Goal: Task Accomplishment & Management: Use online tool/utility

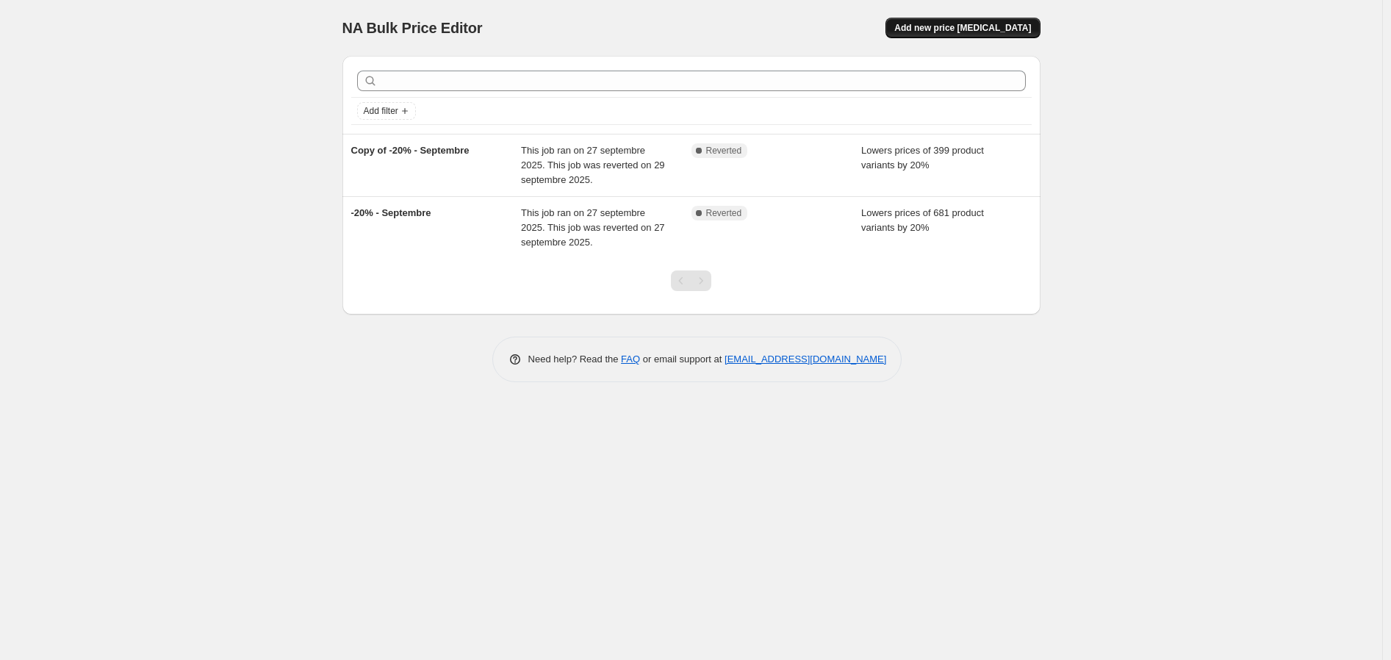
click at [979, 30] on span "Add new price [MEDICAL_DATA]" at bounding box center [962, 28] width 137 height 12
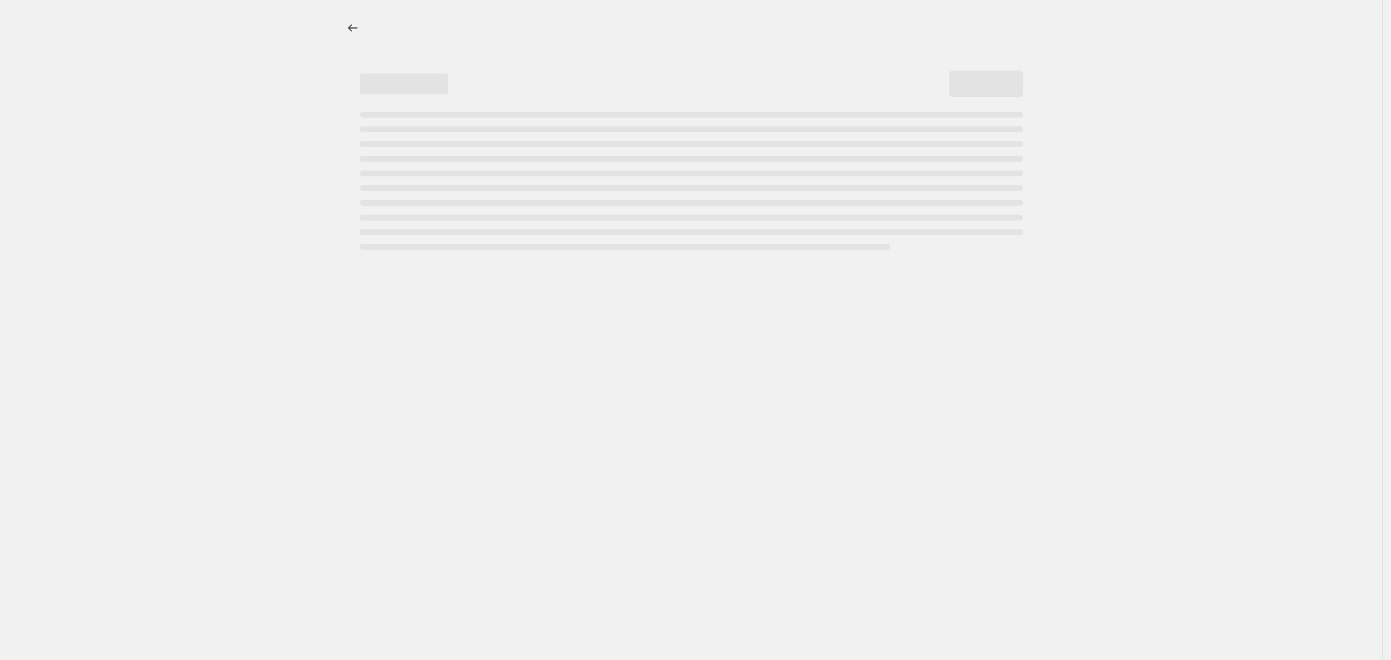
select select "percentage"
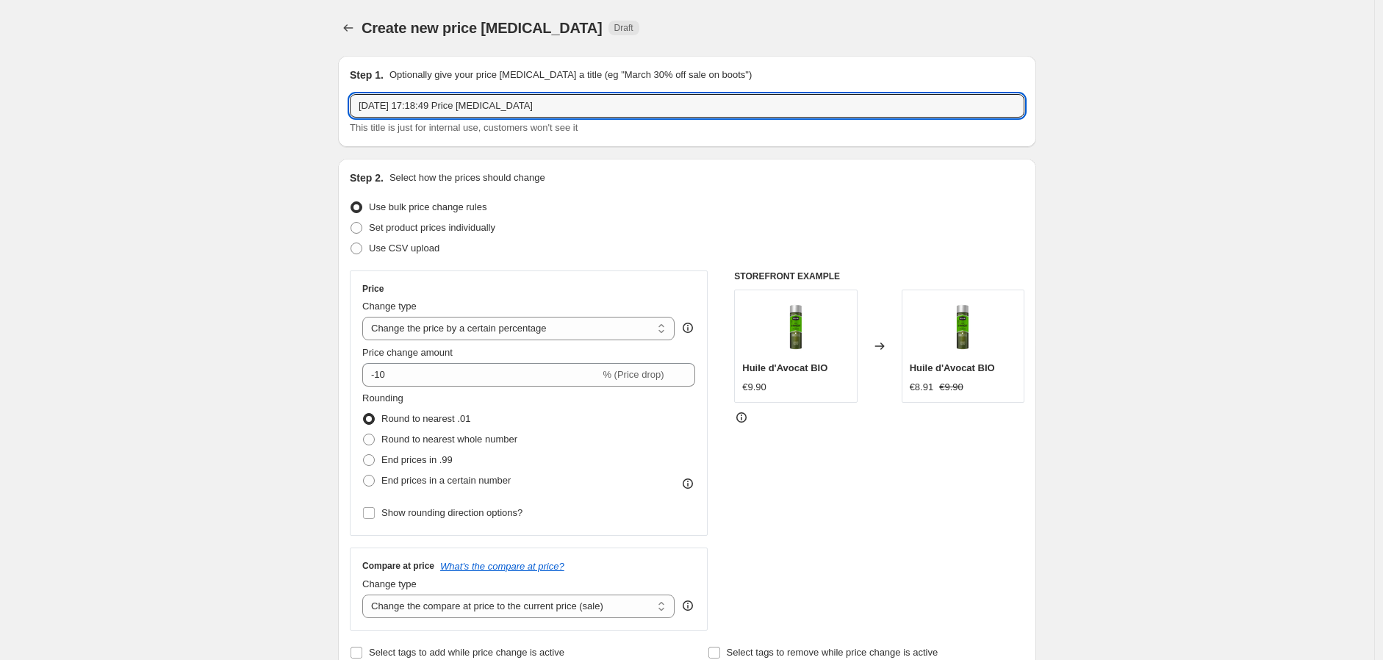
drag, startPoint x: 579, startPoint y: 104, endPoint x: 203, endPoint y: 78, distance: 377.2
type input "-20% Huiles pousse"
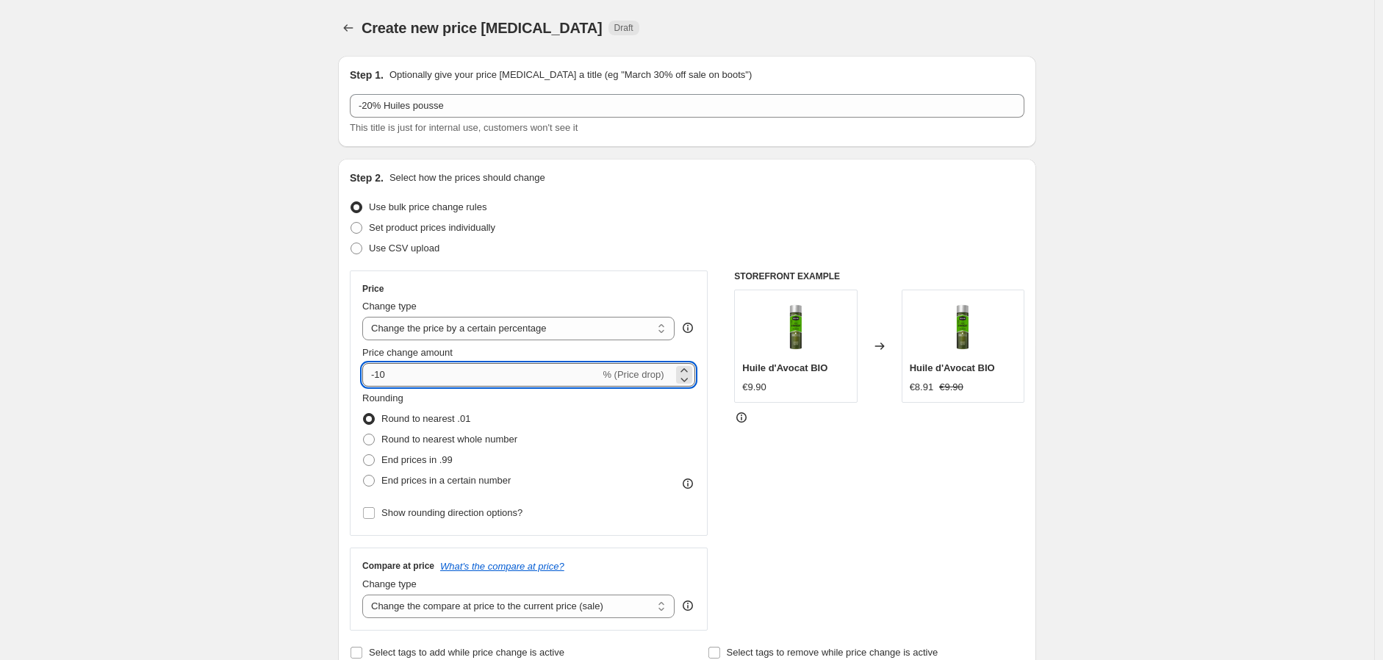
click at [378, 376] on input "-10" at bounding box center [480, 375] width 237 height 24
type input "-20"
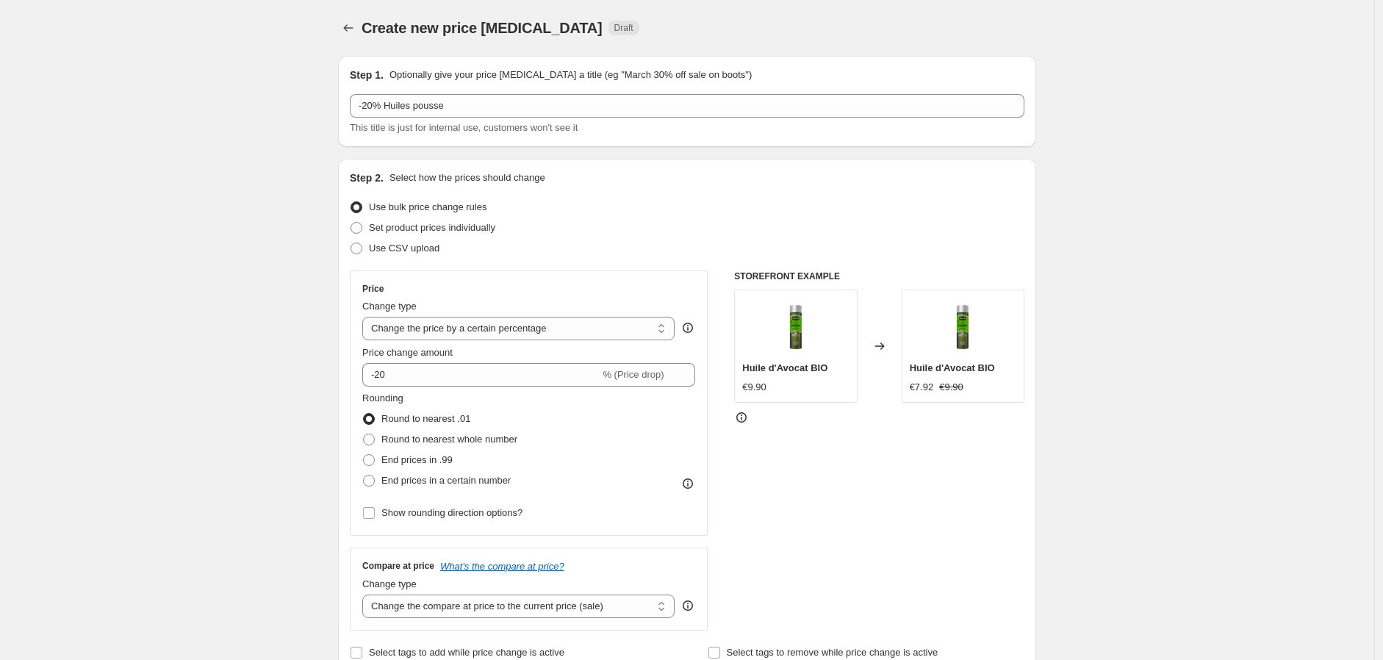
click at [871, 454] on div "STOREFRONT EXAMPLE Huile d'Avocat BIO €9.90 Changed to Huile d'Avocat BIO €7.92…" at bounding box center [879, 450] width 290 height 360
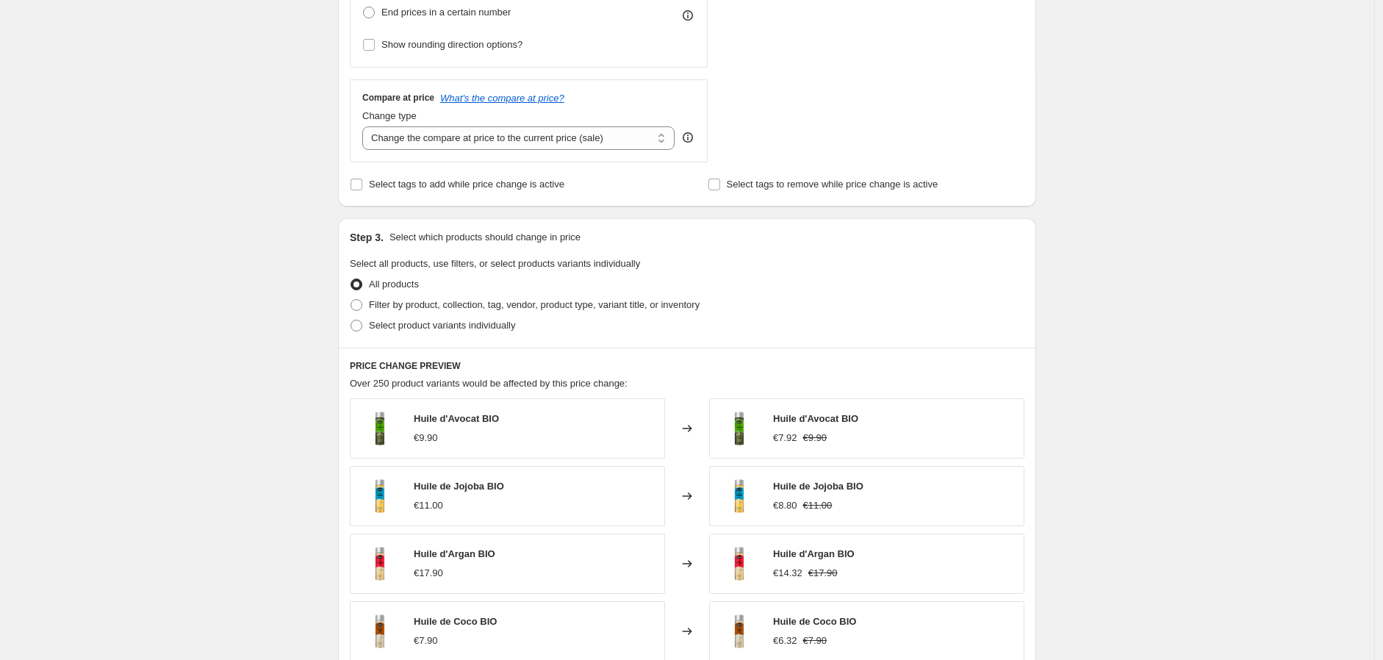
scroll to position [489, 0]
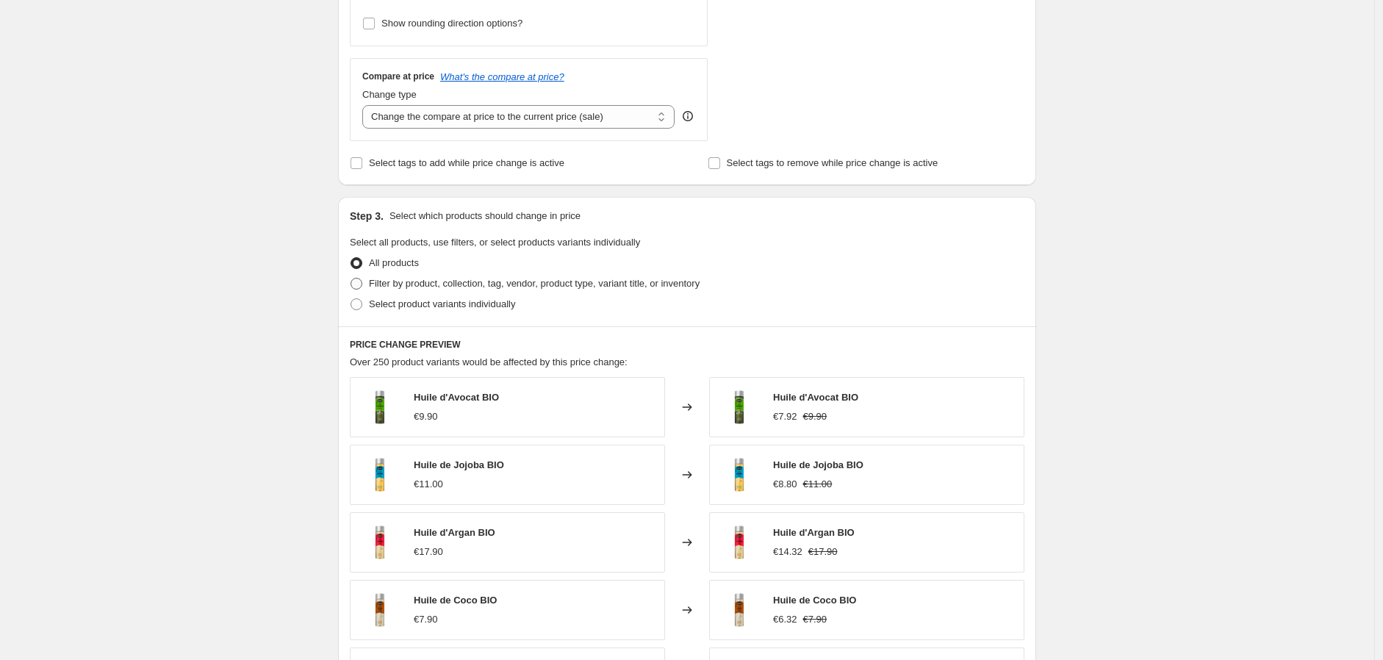
click at [360, 285] on span at bounding box center [357, 284] width 12 height 12
click at [351, 279] on input "Filter by product, collection, tag, vendor, product type, variant title, or inv…" at bounding box center [351, 278] width 1 height 1
radio input "true"
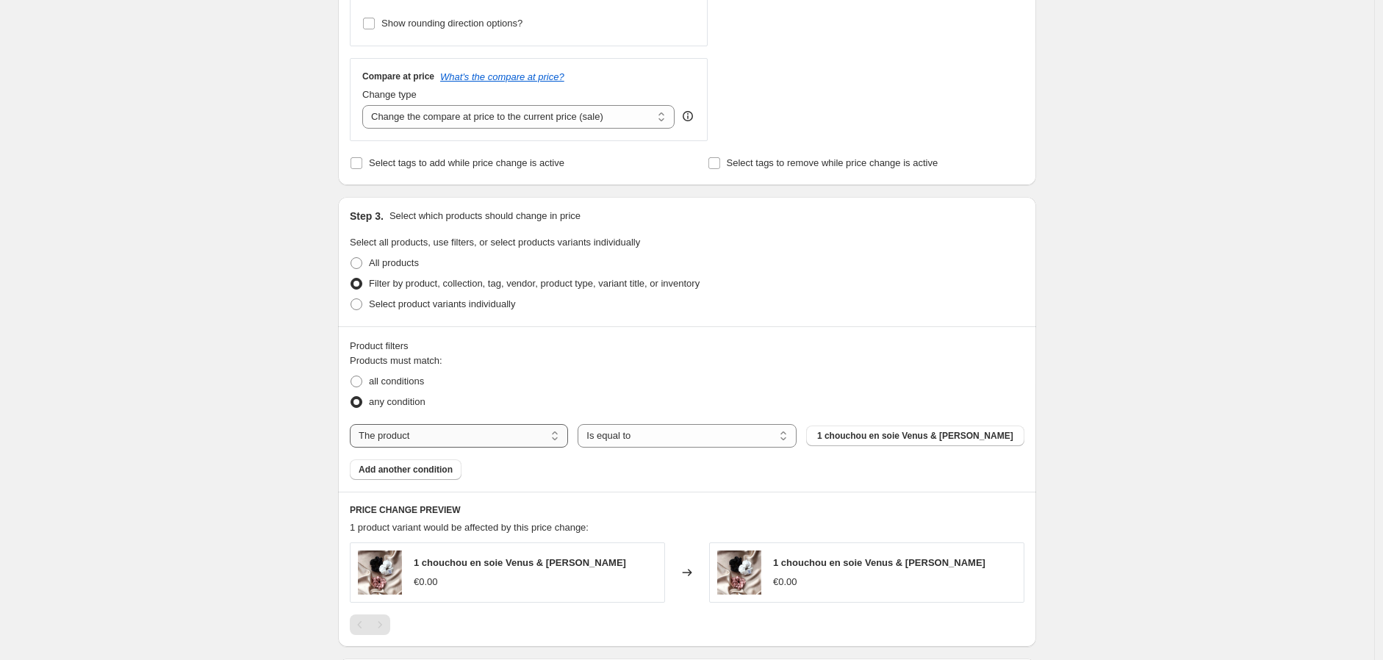
click at [542, 434] on select "The product The product's collection The product's tag The product's vendor The…" at bounding box center [459, 436] width 218 height 24
select select "collection"
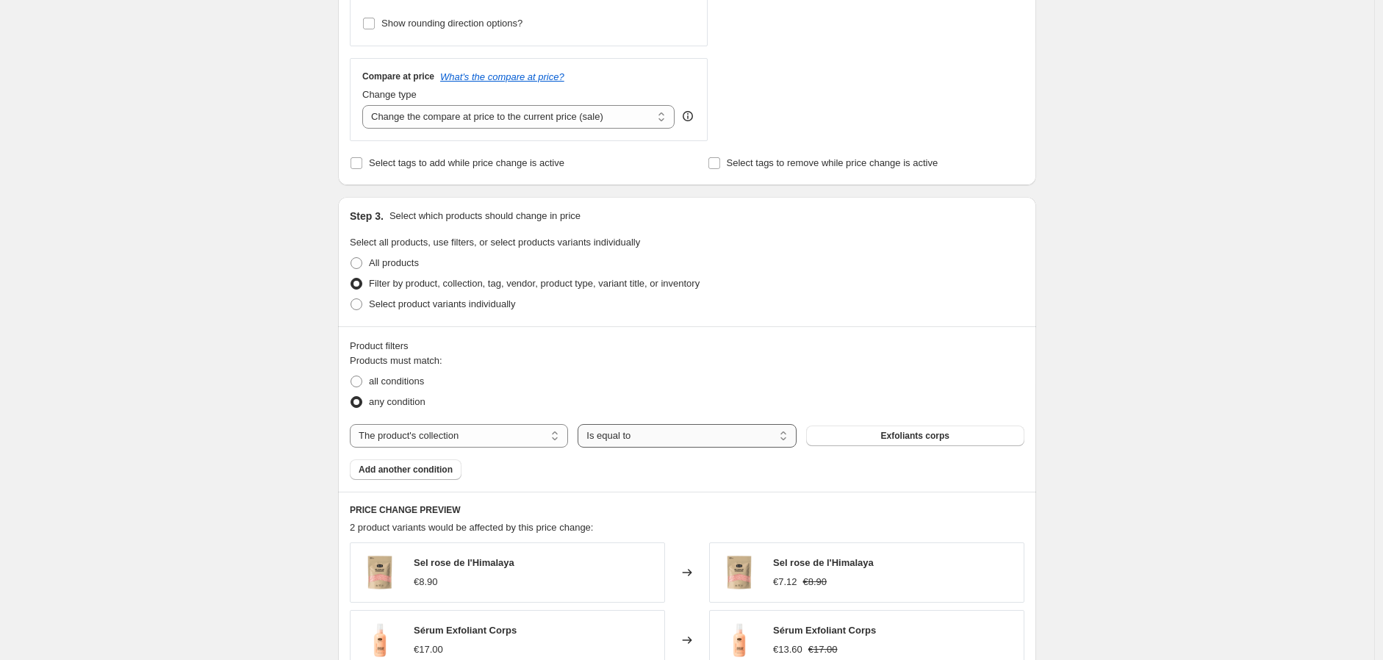
click at [776, 438] on select "Is equal to Is not equal to" at bounding box center [687, 436] width 218 height 24
drag, startPoint x: 861, startPoint y: 403, endPoint x: 866, endPoint y: 413, distance: 10.9
click at [861, 403] on div "any condition" at bounding box center [687, 402] width 675 height 21
click at [878, 435] on button "Exfoliants corps" at bounding box center [915, 436] width 218 height 21
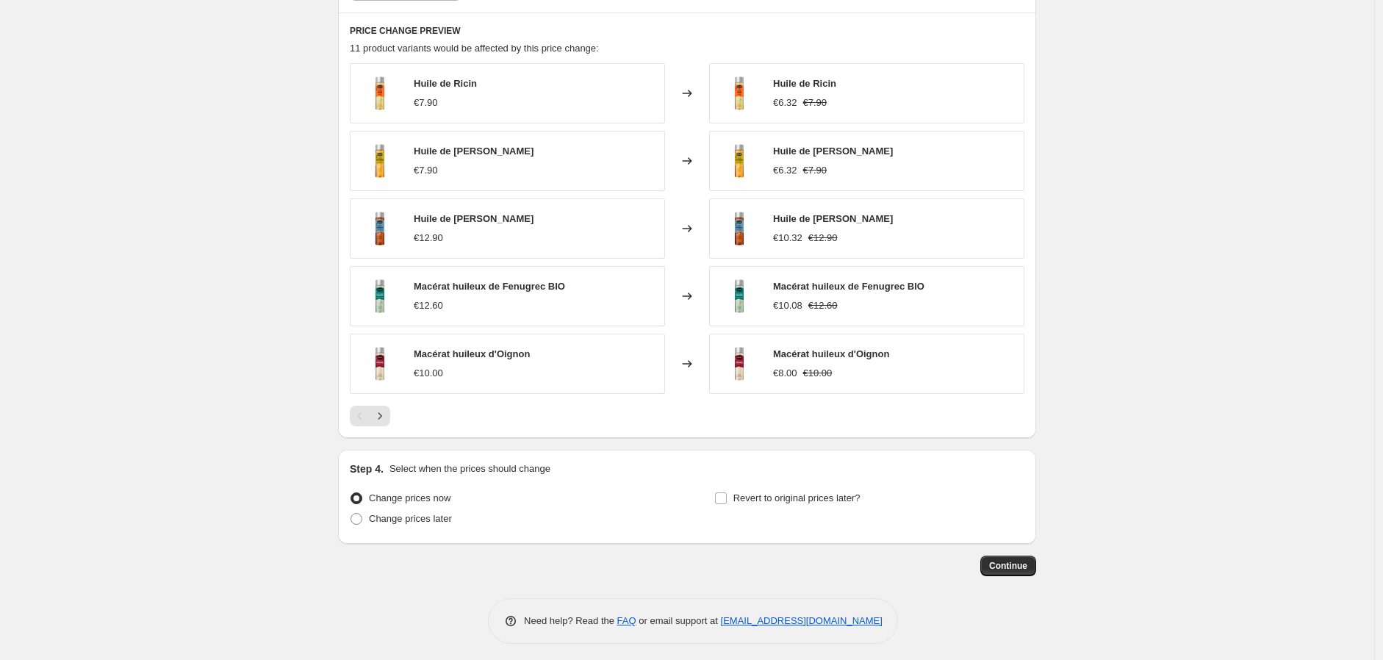
scroll to position [975, 0]
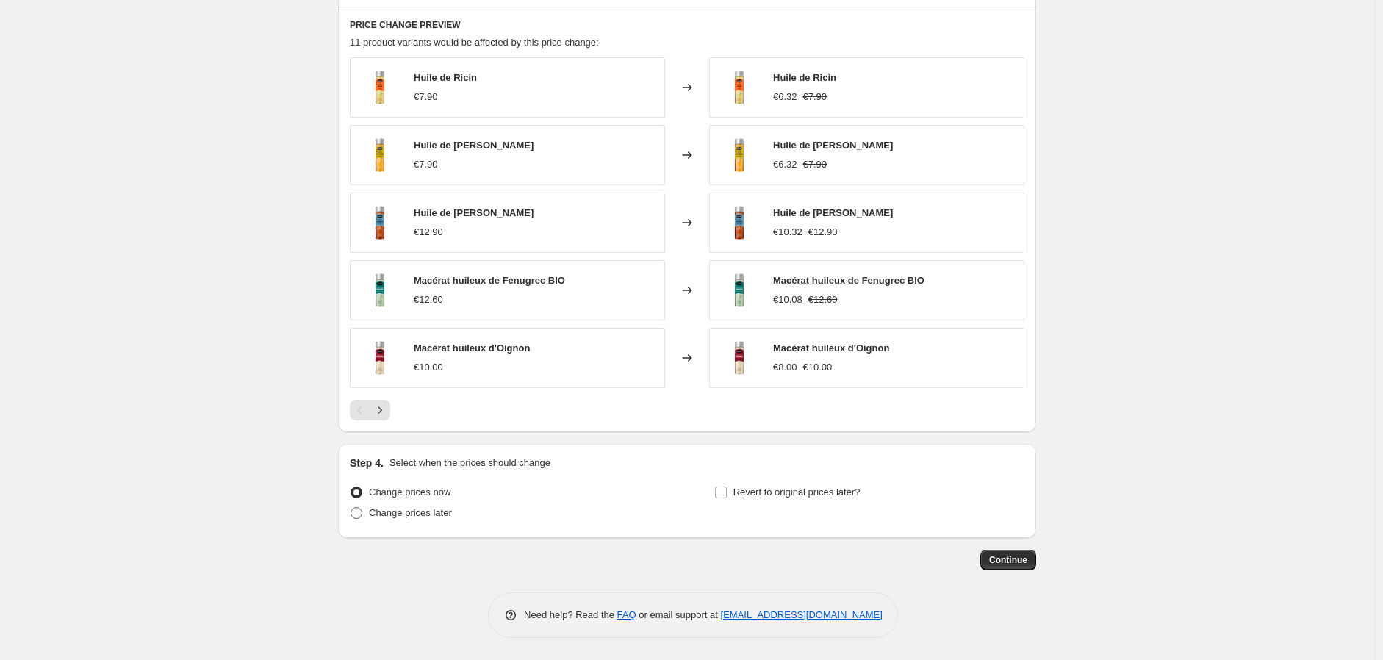
click at [362, 517] on span at bounding box center [357, 513] width 12 height 12
click at [351, 508] on input "Change prices later" at bounding box center [351, 507] width 1 height 1
radio input "true"
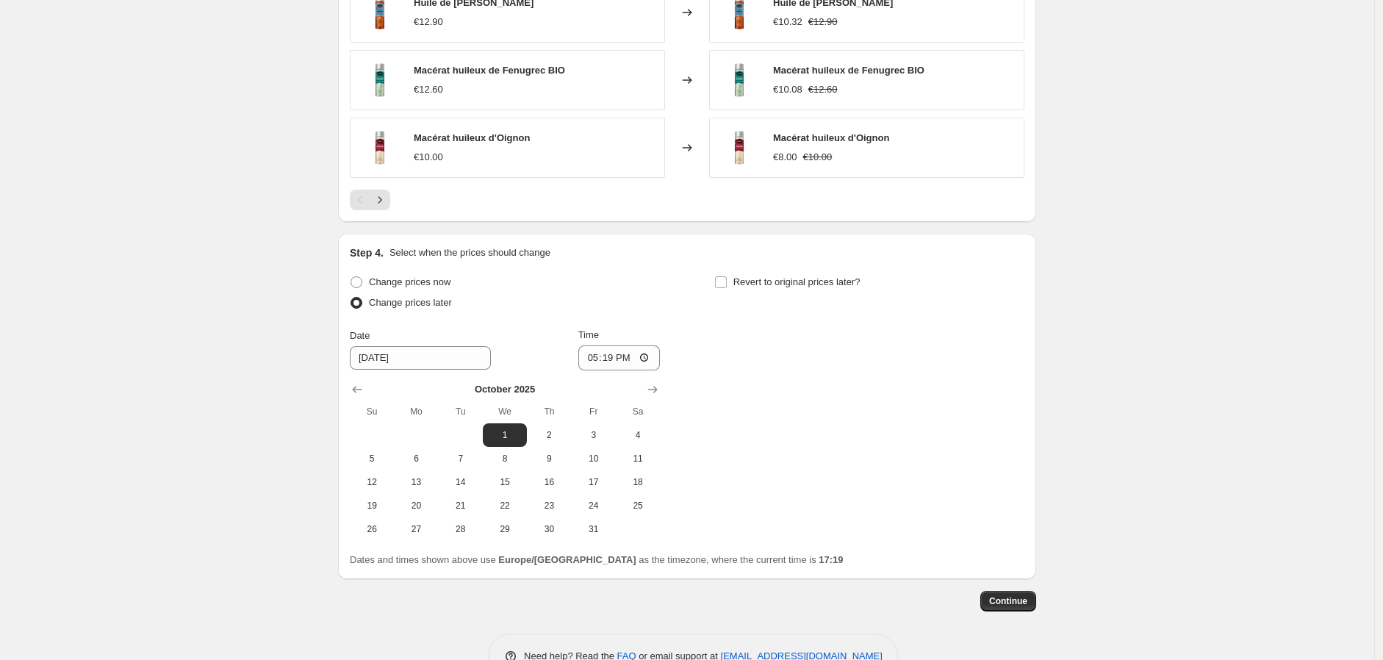
scroll to position [1221, 0]
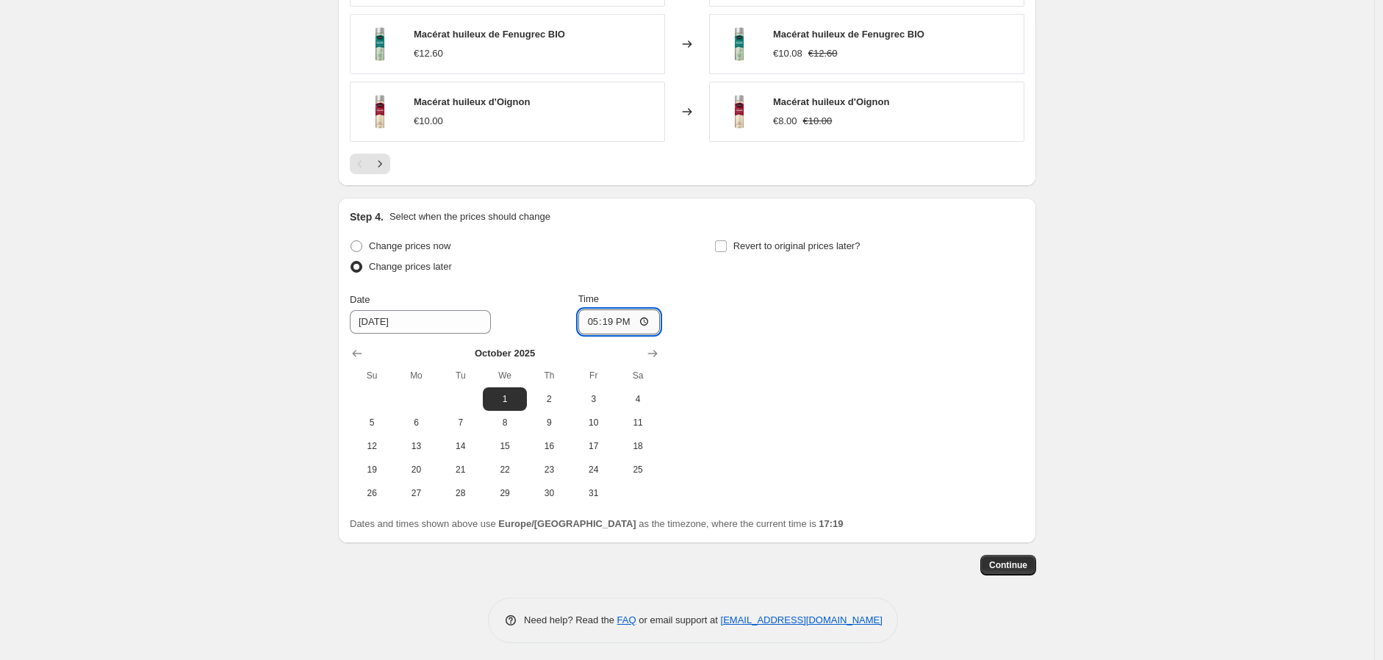
click at [629, 327] on input "17:19" at bounding box center [619, 321] width 82 height 25
click at [647, 327] on input "17:19" at bounding box center [619, 321] width 82 height 25
click at [625, 328] on input "17:19" at bounding box center [619, 321] width 82 height 25
click at [614, 321] on input "17:00" at bounding box center [619, 321] width 82 height 25
type input "00:00"
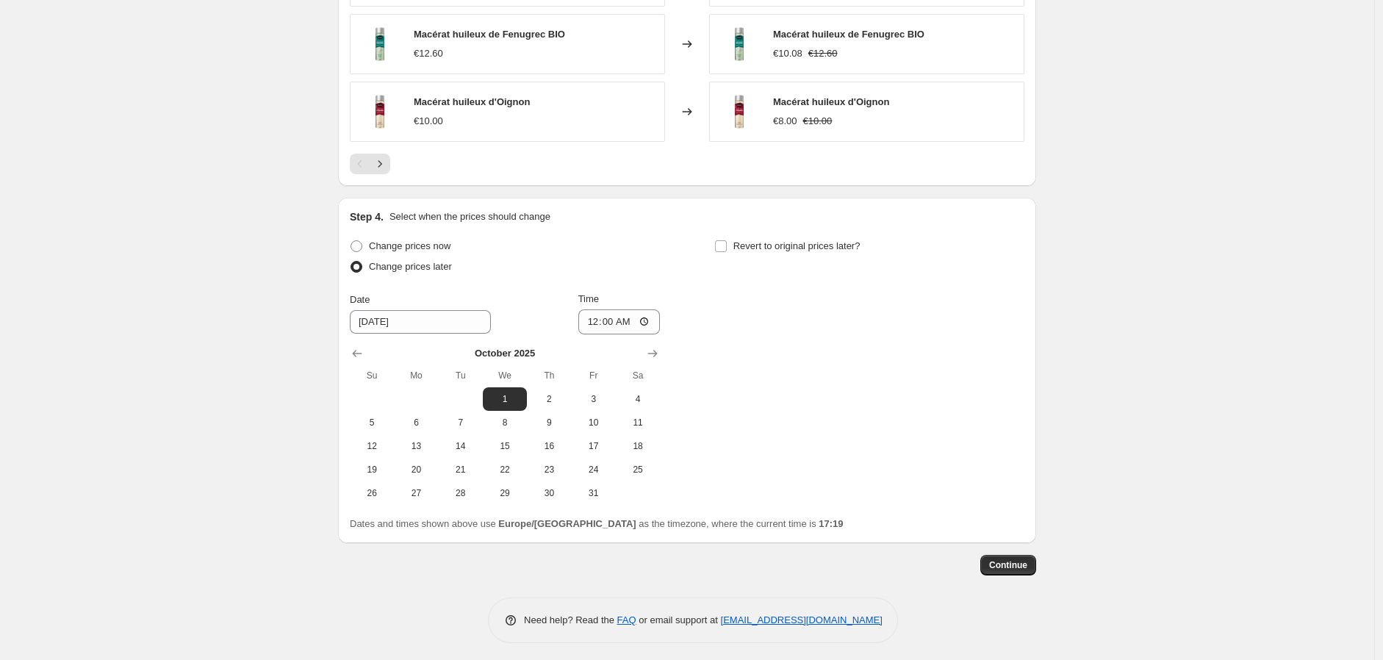
click at [739, 420] on div "Change prices now Change prices later Date [DATE] Time 00:00 [DATE] Su Mo Tu We…" at bounding box center [687, 370] width 675 height 269
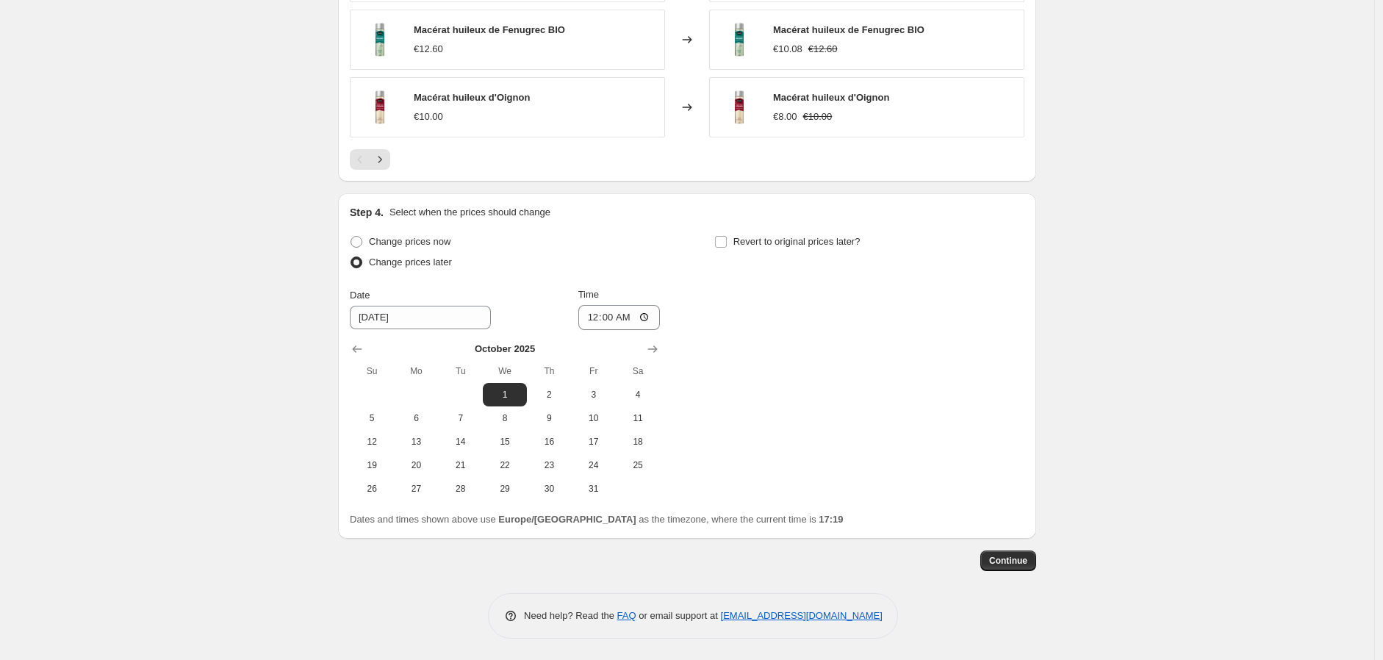
scroll to position [1227, 0]
click at [1007, 563] on span "Continue" at bounding box center [1008, 560] width 38 height 12
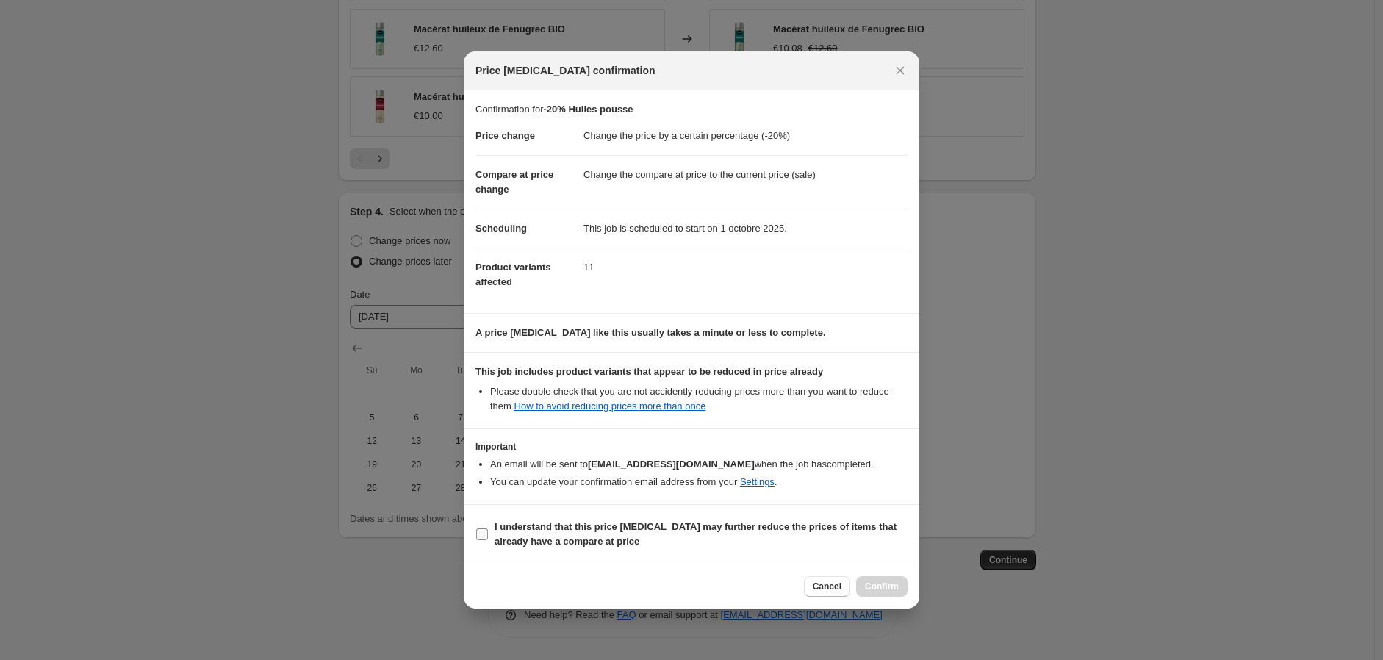
click at [484, 531] on input "I understand that this price [MEDICAL_DATA] may further reduce the prices of it…" at bounding box center [482, 534] width 12 height 12
checkbox input "true"
click at [870, 585] on span "Confirm" at bounding box center [882, 587] width 34 height 12
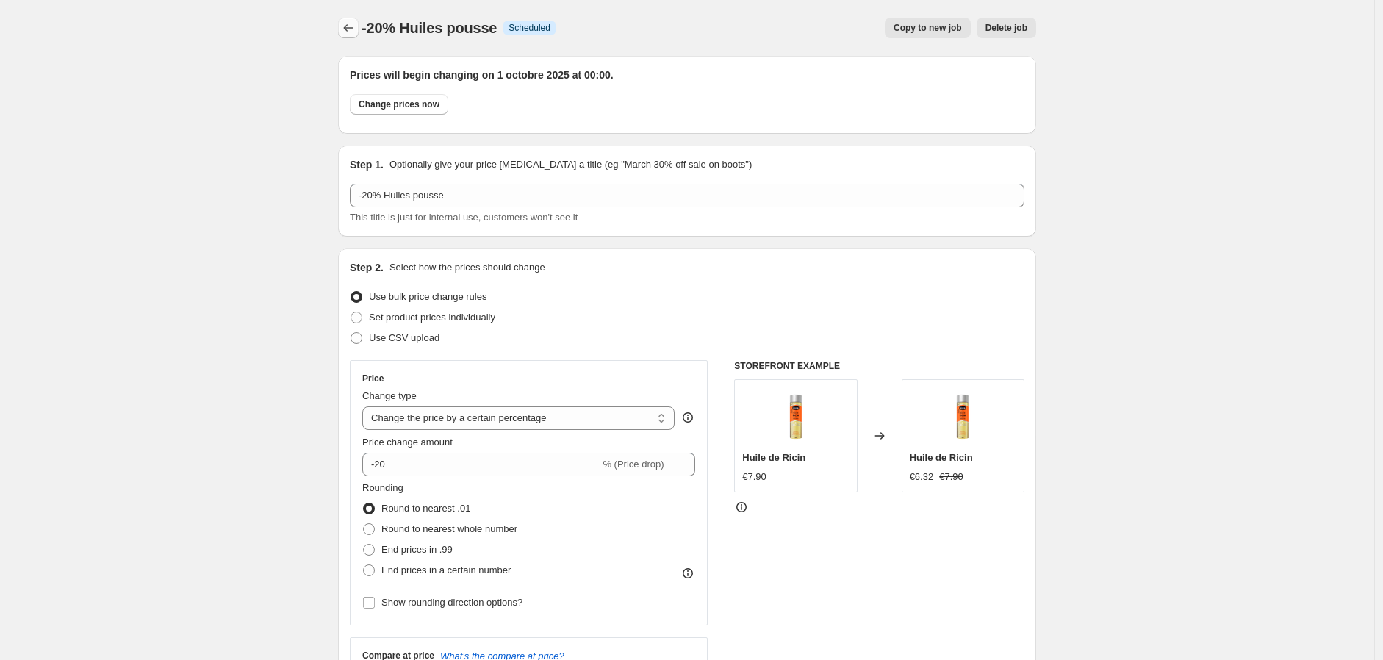
click at [354, 33] on icon "Price change jobs" at bounding box center [348, 28] width 15 height 15
